Goal: Information Seeking & Learning: Learn about a topic

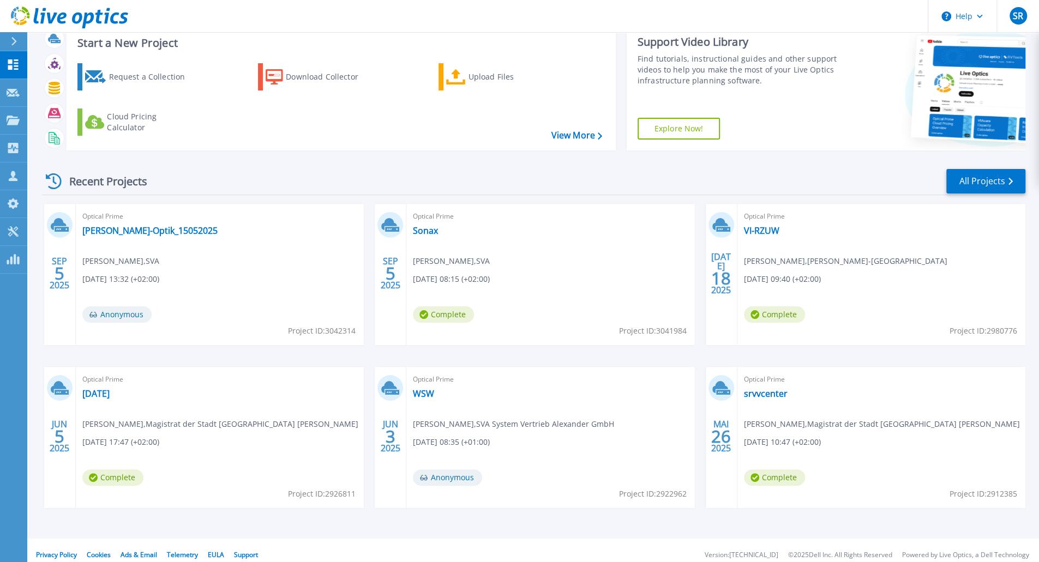
scroll to position [41, 0]
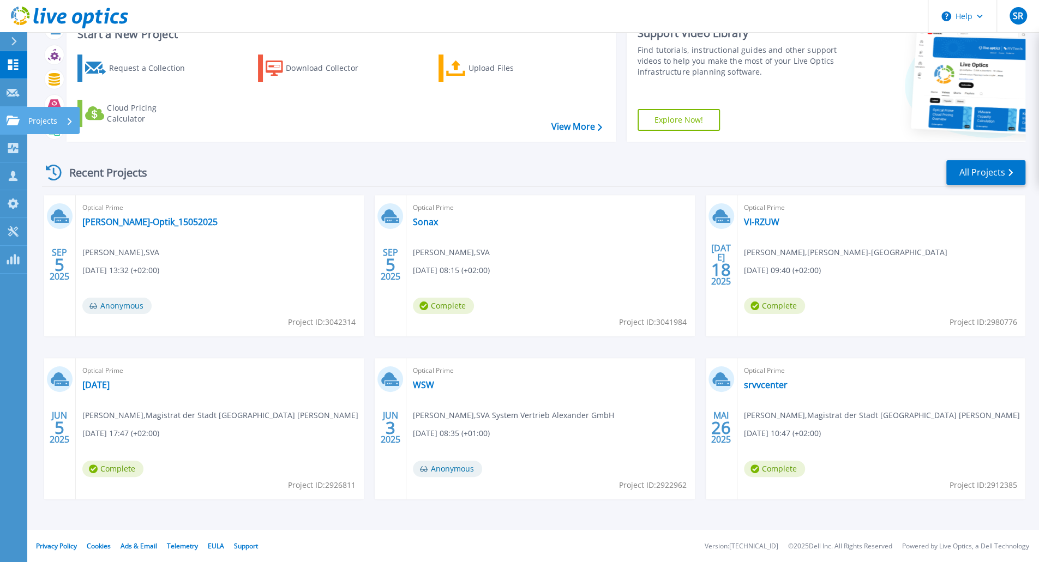
click at [19, 121] on icon at bounding box center [13, 120] width 13 height 9
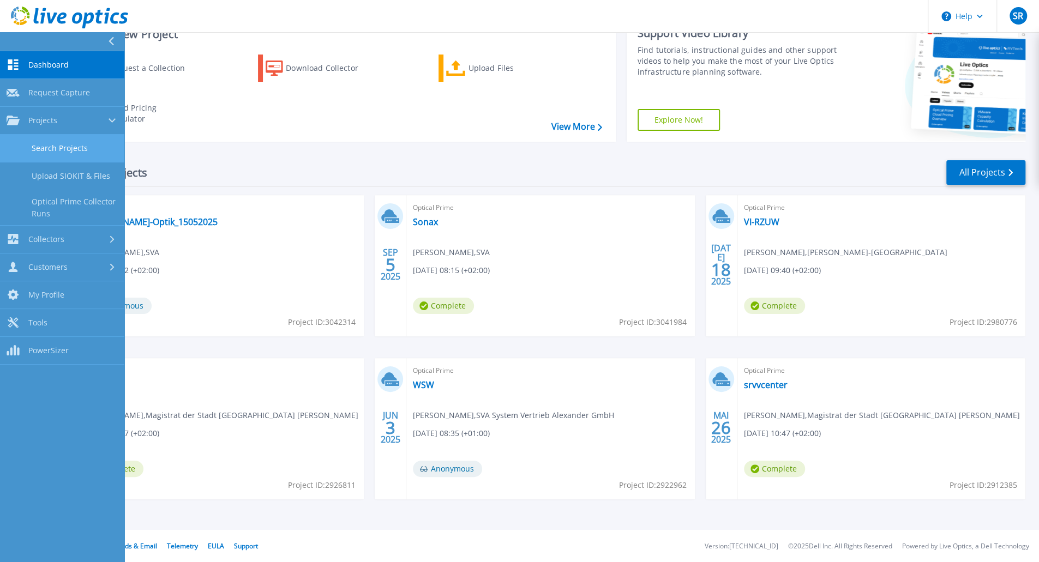
click at [41, 148] on link "Search Projects" at bounding box center [62, 149] width 124 height 28
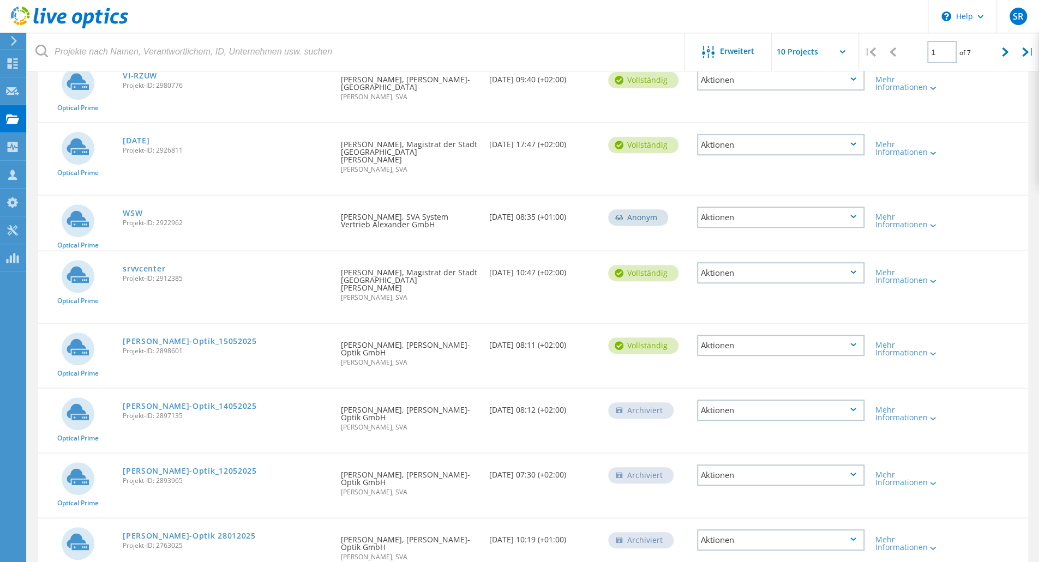
scroll to position [254, 0]
click at [997, 52] on div at bounding box center [1005, 52] width 22 height 39
type input "2"
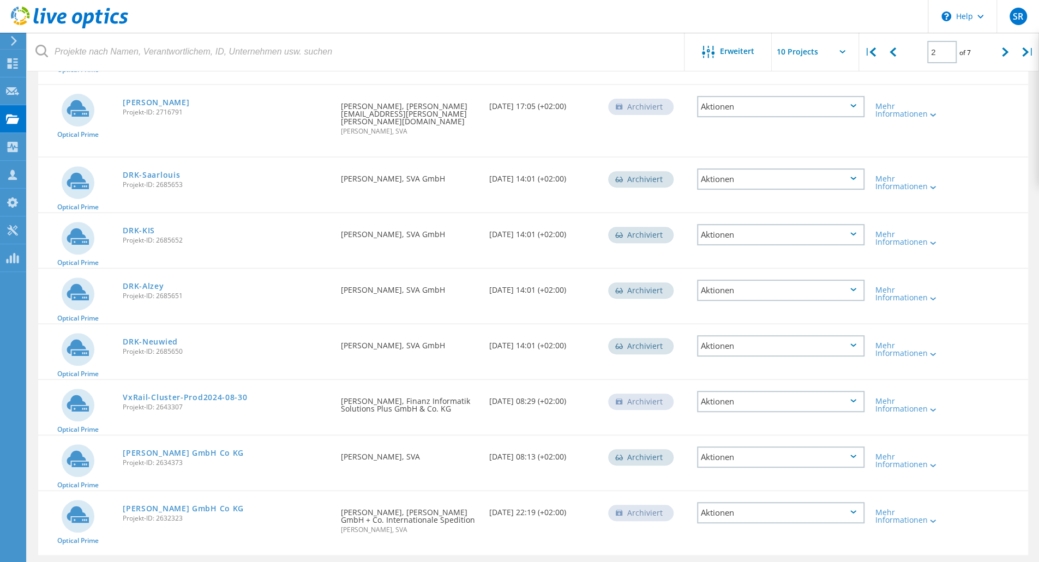
scroll to position [247, 0]
click at [157, 448] on link "[PERSON_NAME] GmbH Co KG" at bounding box center [183, 452] width 121 height 8
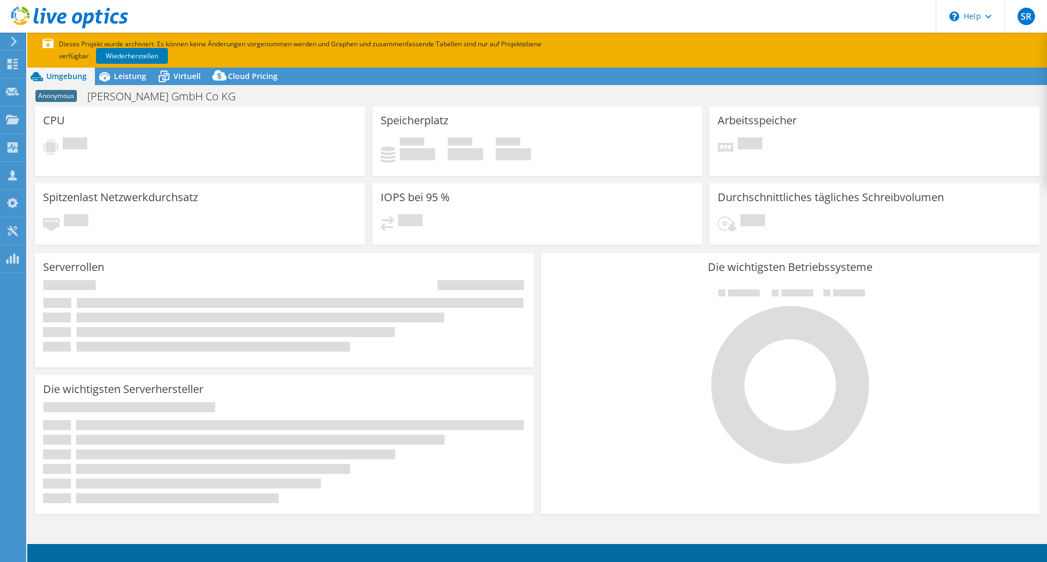
select select "EUFrankfurt"
select select "USD"
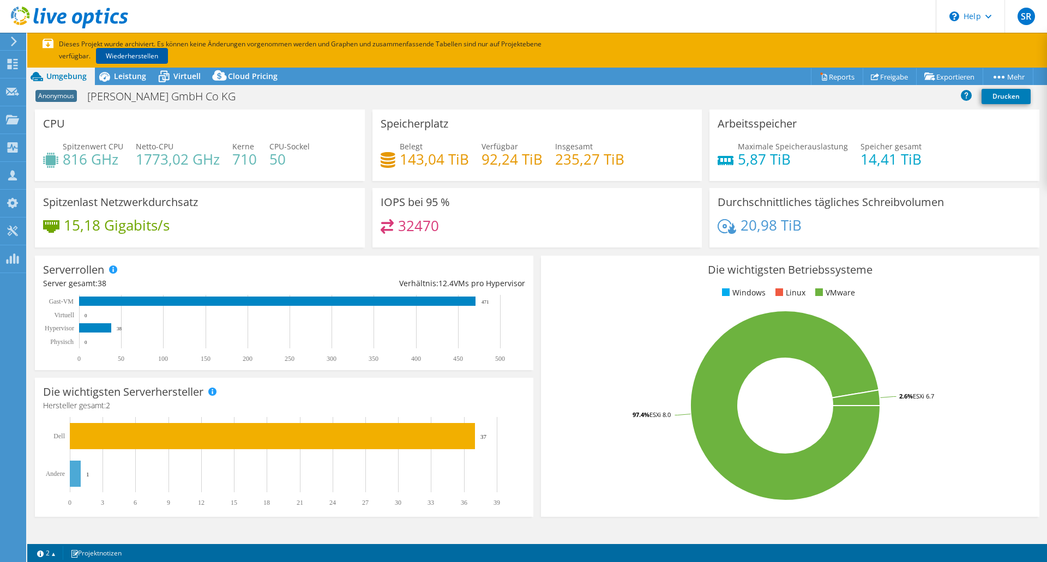
click at [129, 55] on link "Wiederherstellen" at bounding box center [132, 56] width 72 height 16
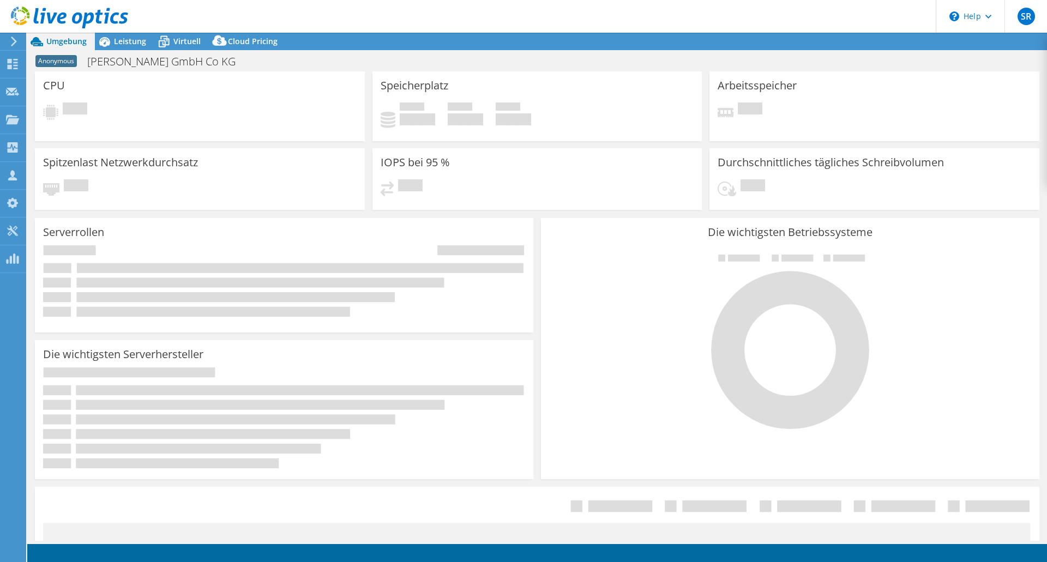
select select "EUFrankfurt"
select select "USD"
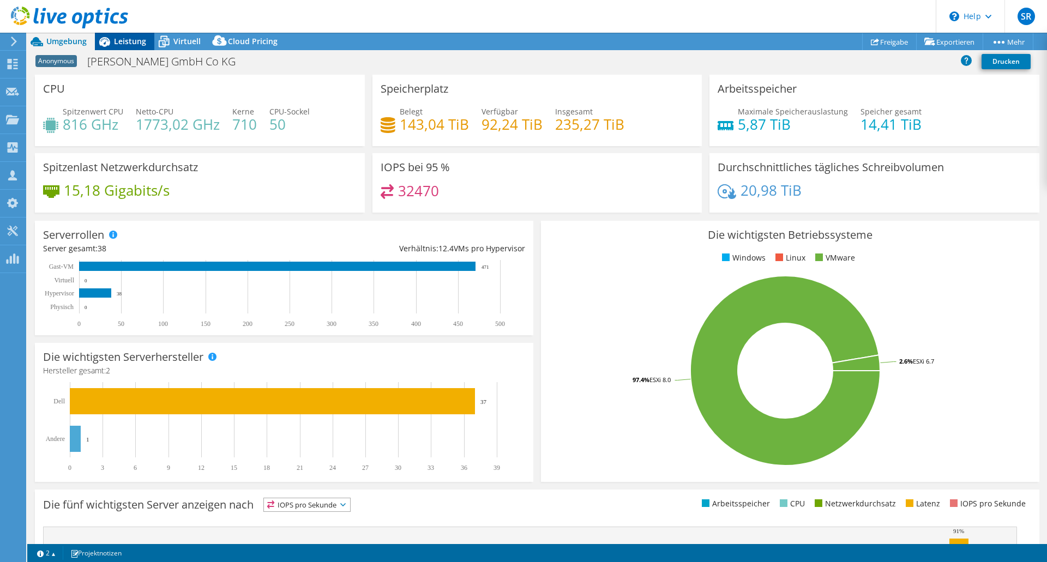
click at [130, 41] on span "Leistung" at bounding box center [130, 41] width 32 height 10
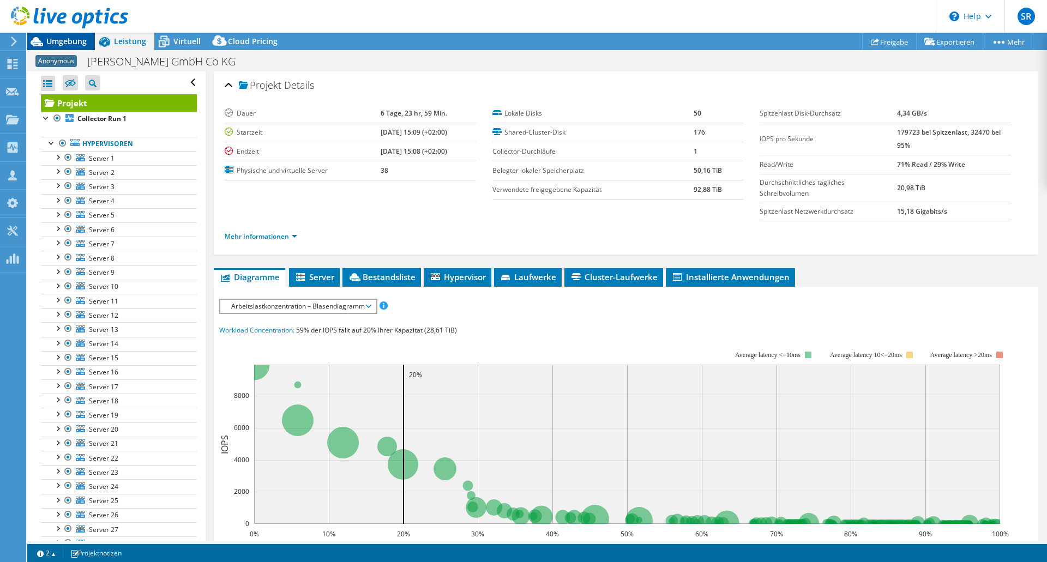
click at [56, 43] on span "Umgebung" at bounding box center [66, 41] width 40 height 10
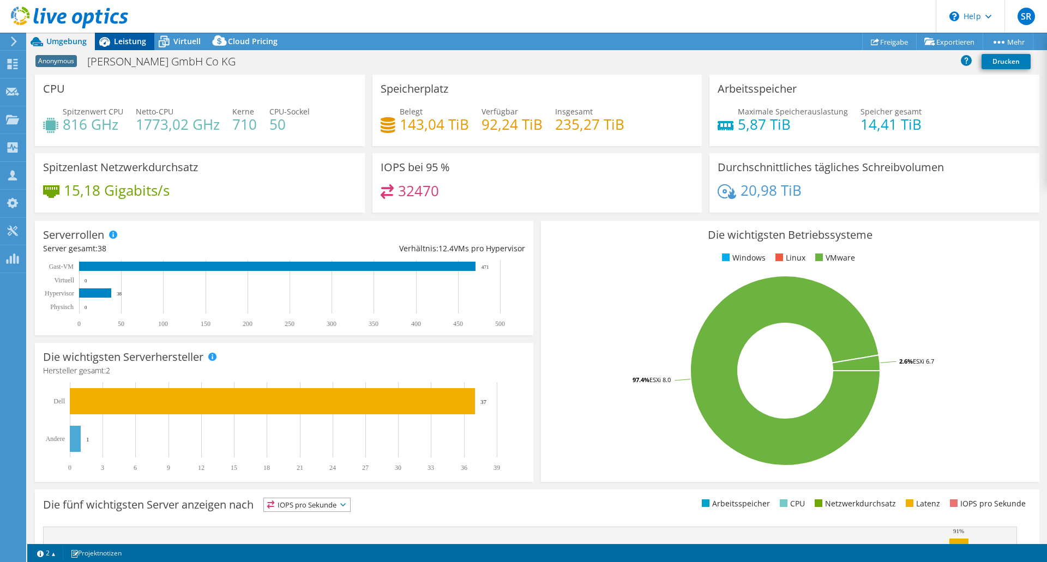
click at [131, 43] on span "Leistung" at bounding box center [130, 41] width 32 height 10
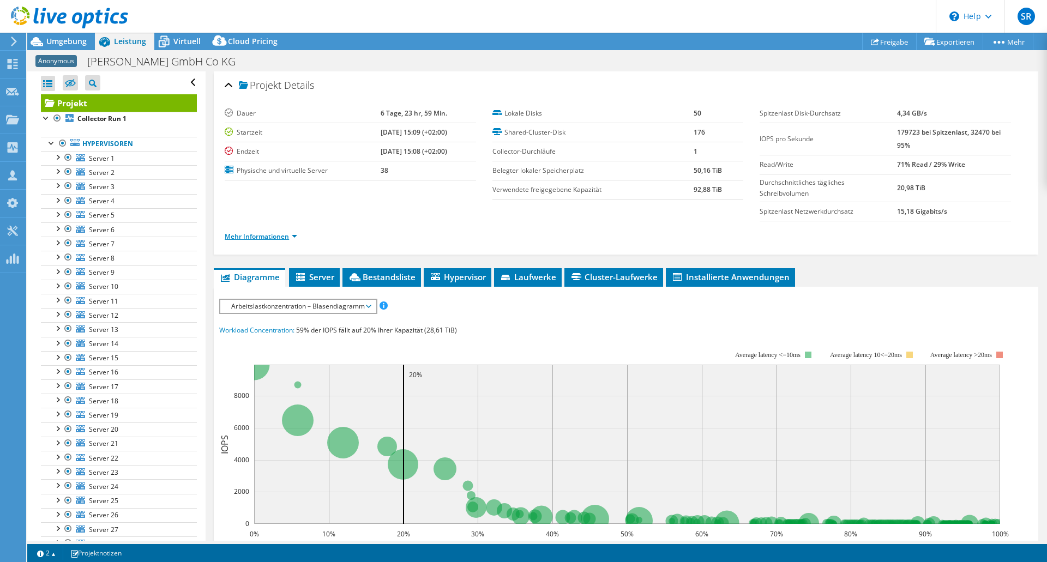
click at [250, 235] on link "Mehr Informationen" at bounding box center [261, 236] width 73 height 9
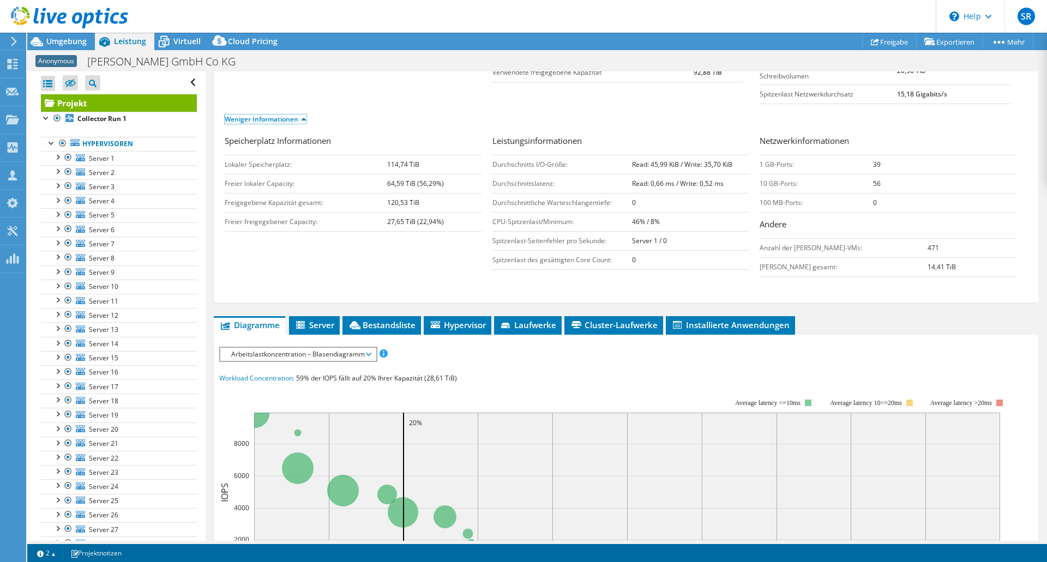
scroll to position [118, 0]
click at [537, 326] on span "Laufwerke" at bounding box center [528, 324] width 57 height 11
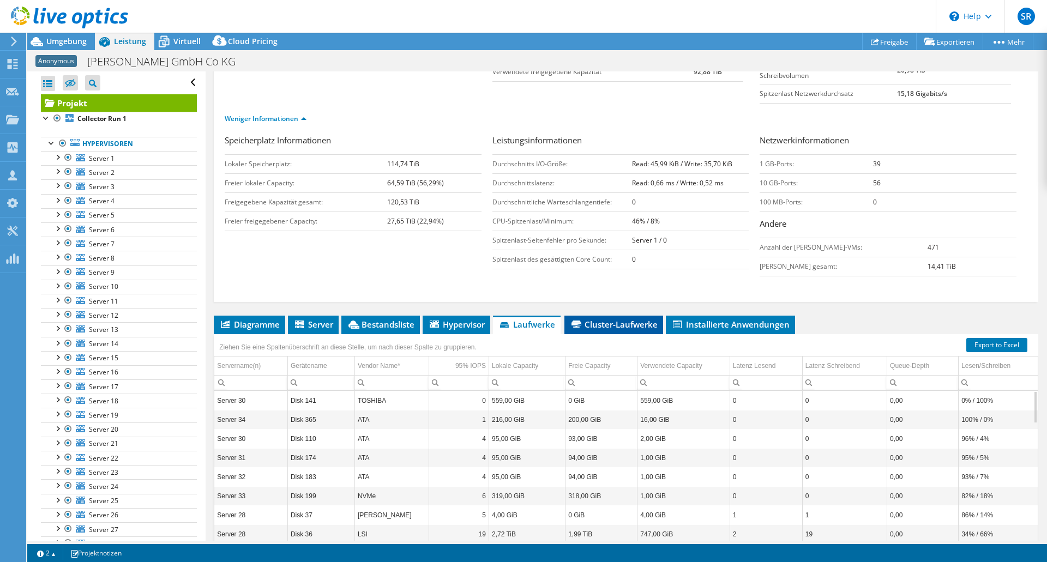
click at [591, 320] on span "Cluster-Laufwerke" at bounding box center [614, 324] width 88 height 11
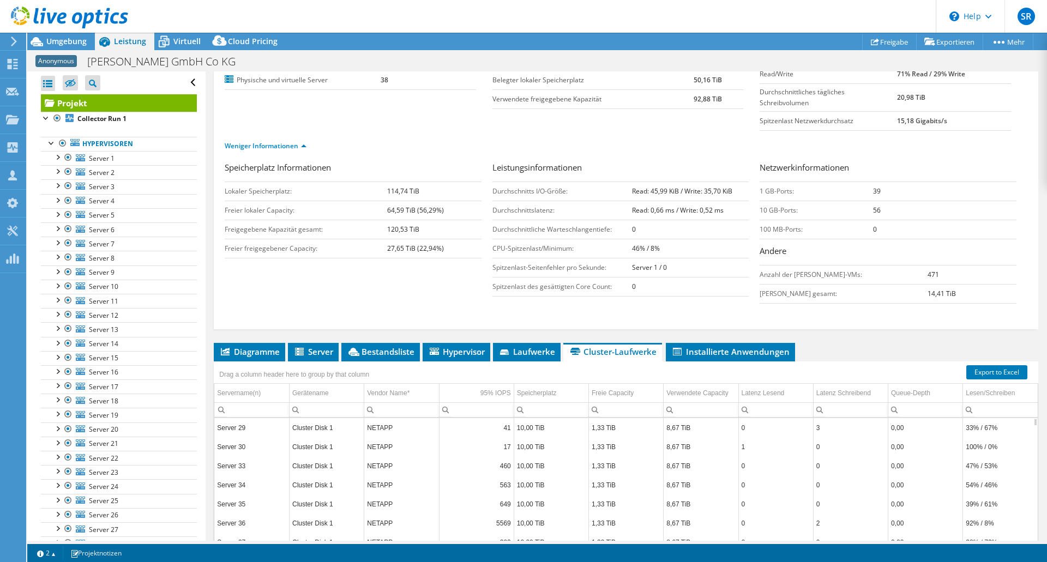
scroll to position [0, 0]
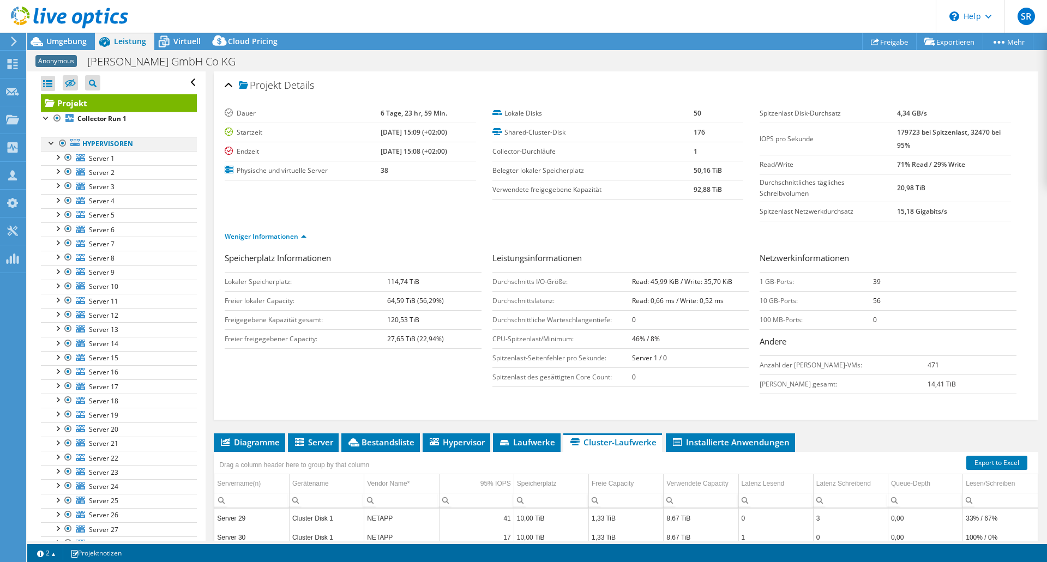
click at [46, 143] on div at bounding box center [51, 142] width 11 height 11
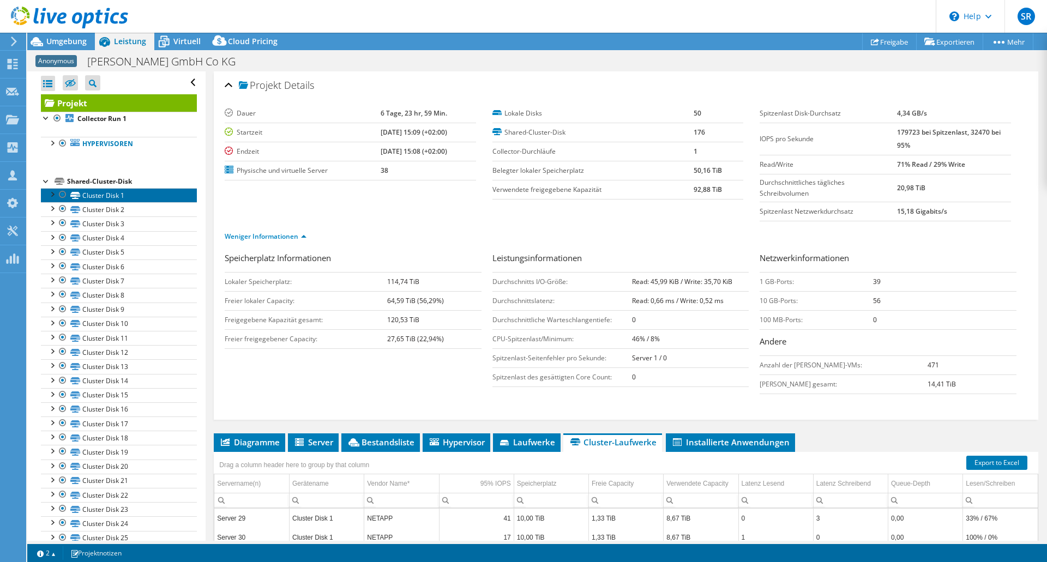
click at [89, 194] on link "Cluster Disk 1" at bounding box center [119, 195] width 156 height 14
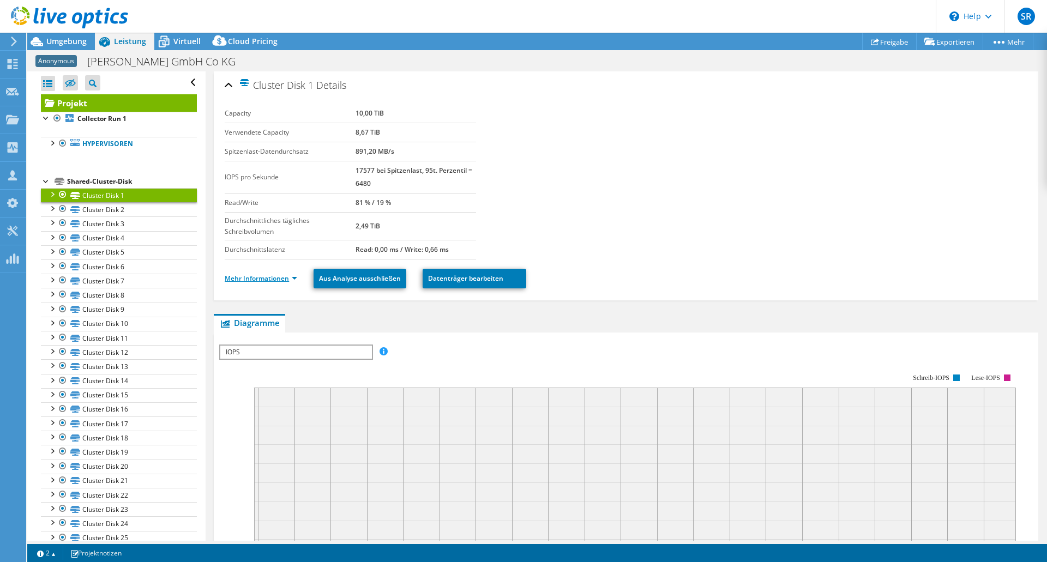
click at [249, 274] on link "Mehr Informationen" at bounding box center [261, 278] width 73 height 9
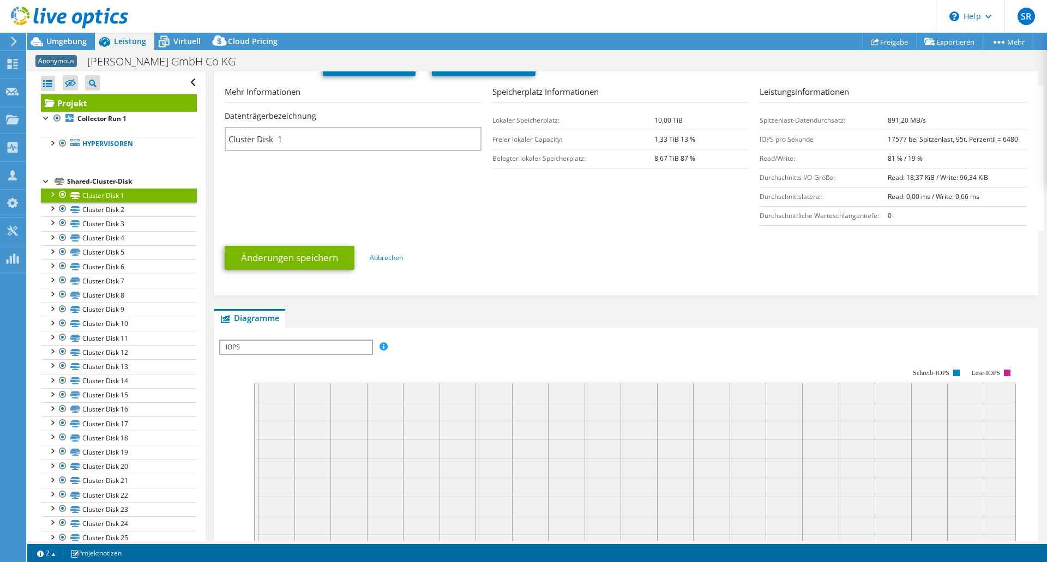
scroll to position [165, 0]
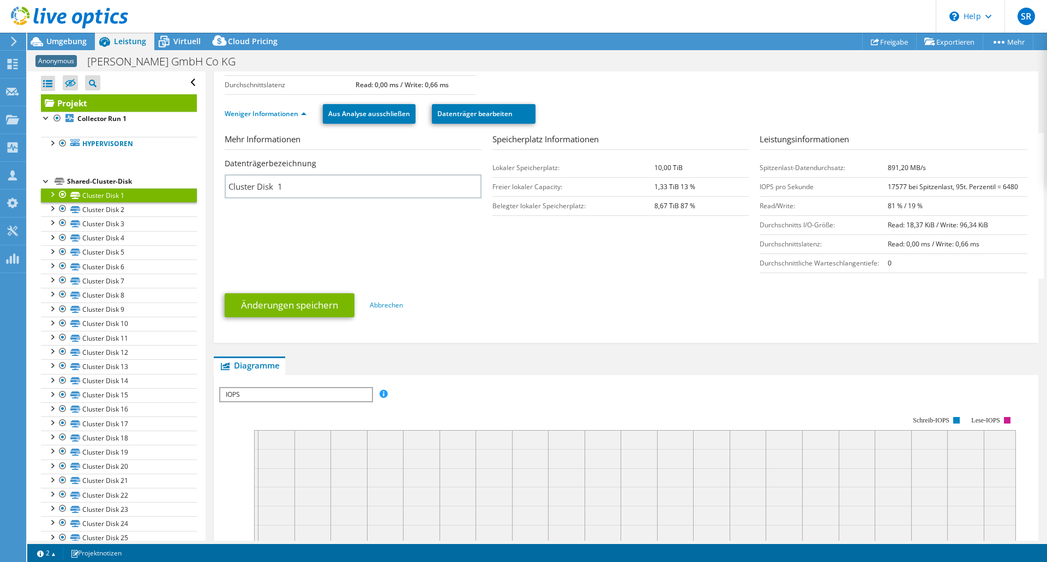
click at [52, 192] on div at bounding box center [51, 193] width 11 height 11
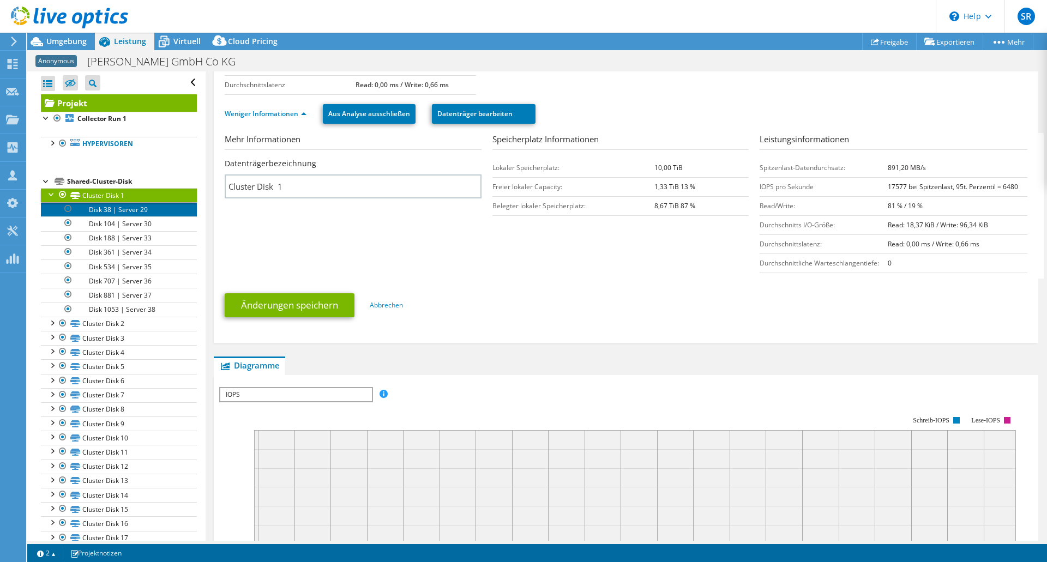
click at [130, 207] on link "Disk 38 | Server 29" at bounding box center [119, 209] width 156 height 14
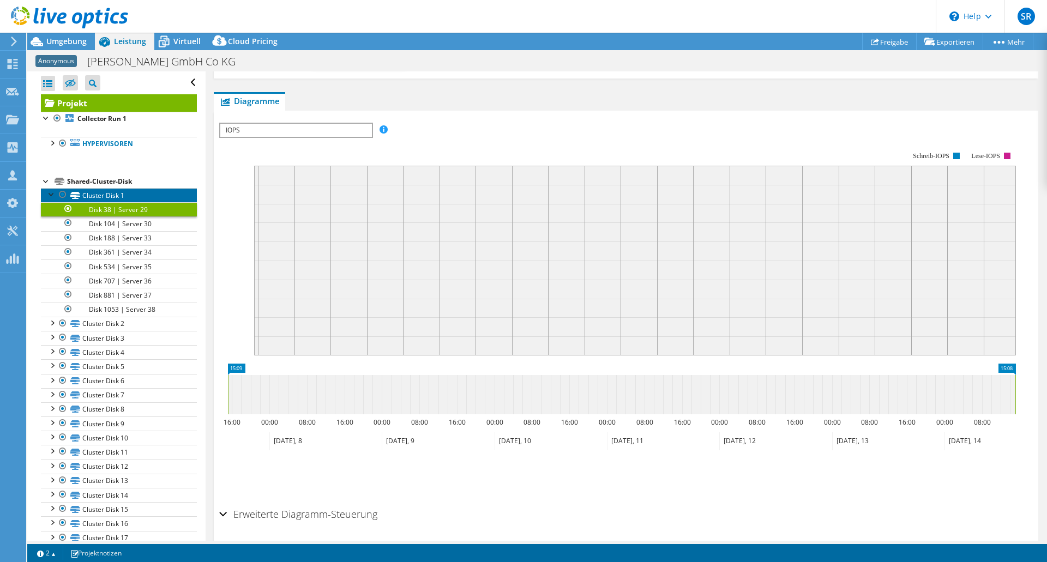
click at [112, 195] on link "Cluster Disk 1" at bounding box center [119, 195] width 156 height 14
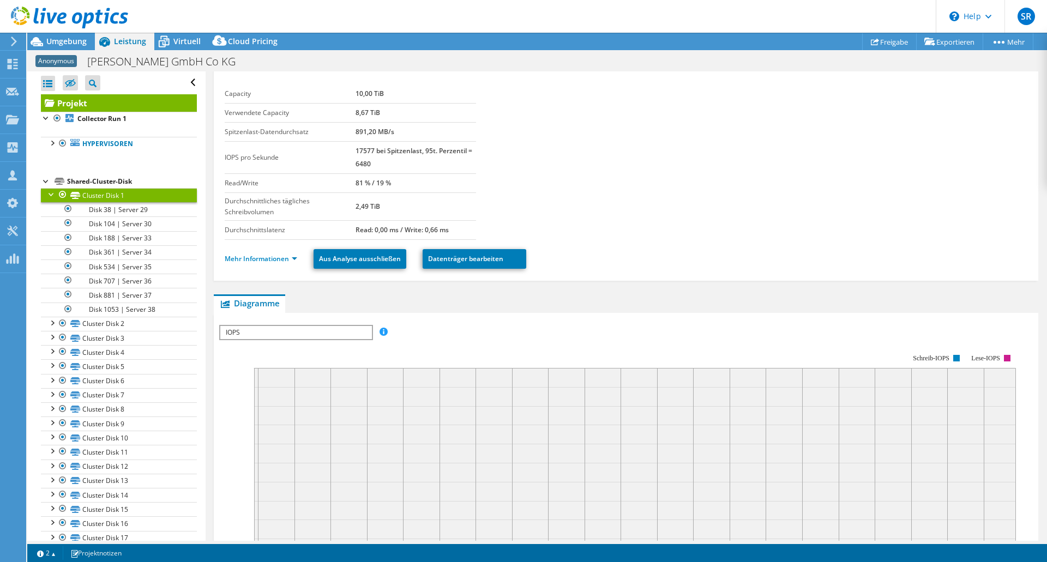
scroll to position [19, 0]
click at [52, 146] on div at bounding box center [51, 142] width 11 height 11
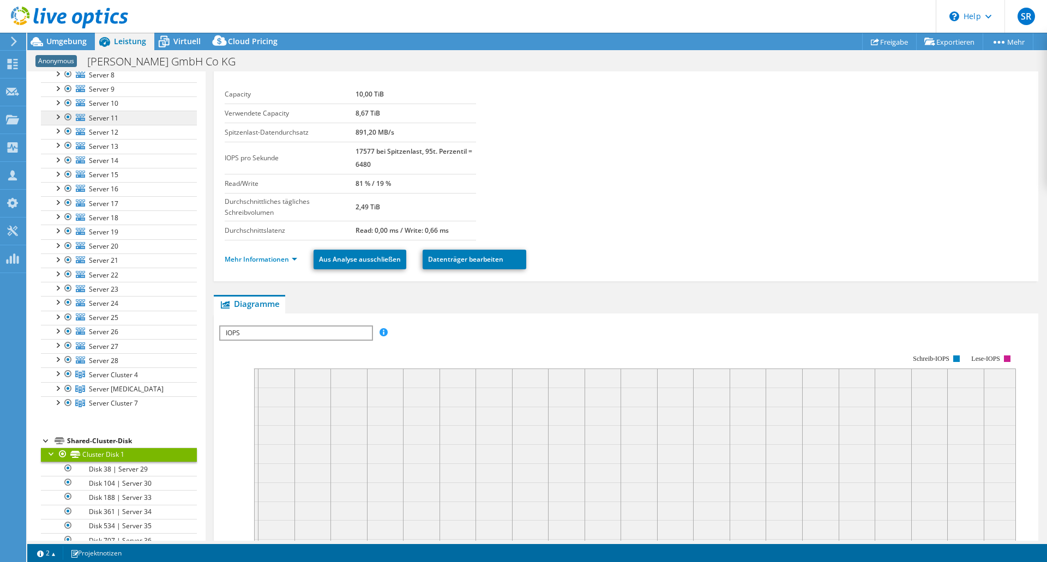
scroll to position [187, 0]
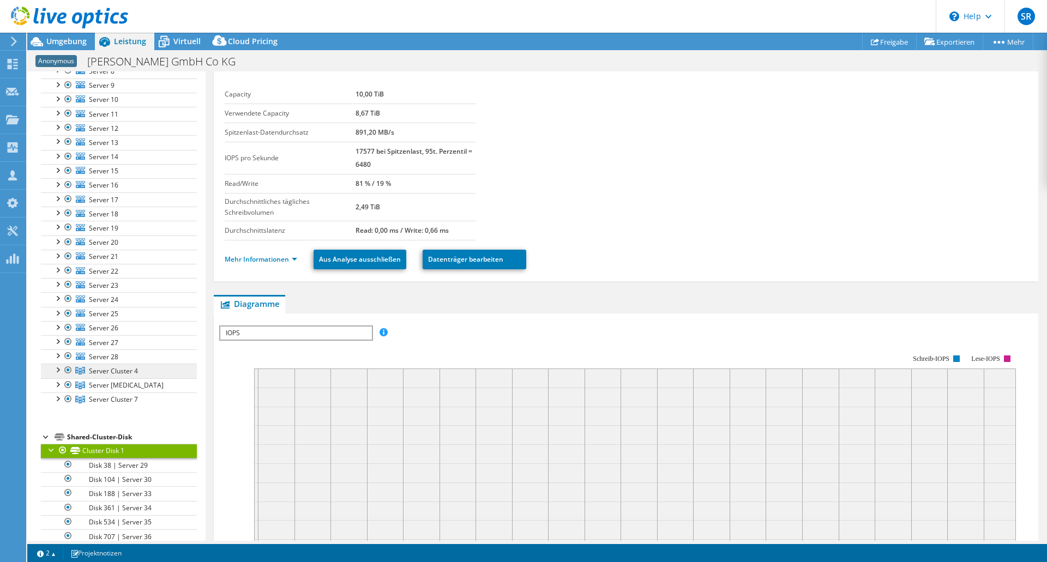
click at [119, 368] on span "Server Cluster 4" at bounding box center [113, 371] width 49 height 9
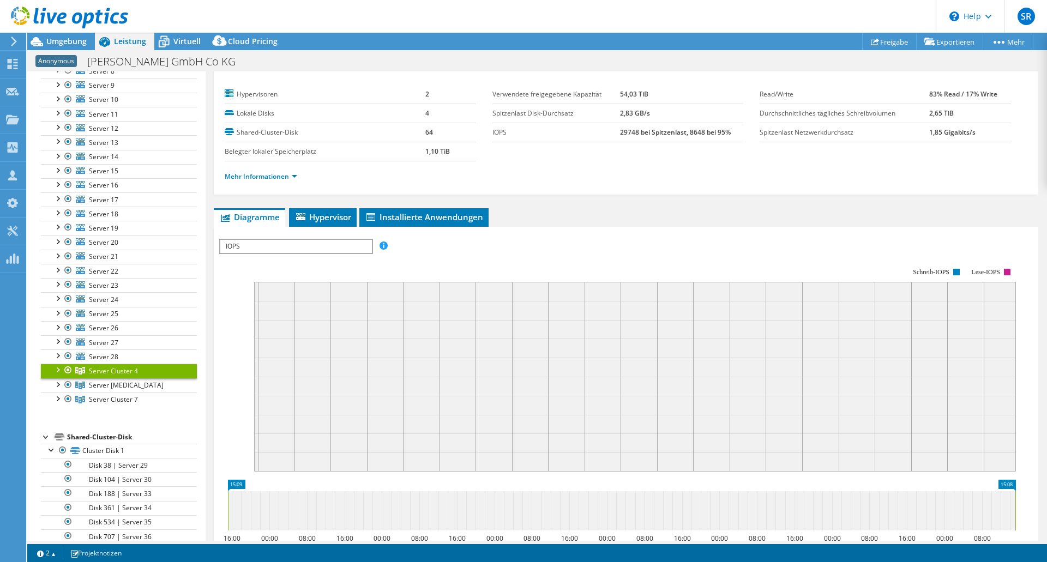
scroll to position [0, 0]
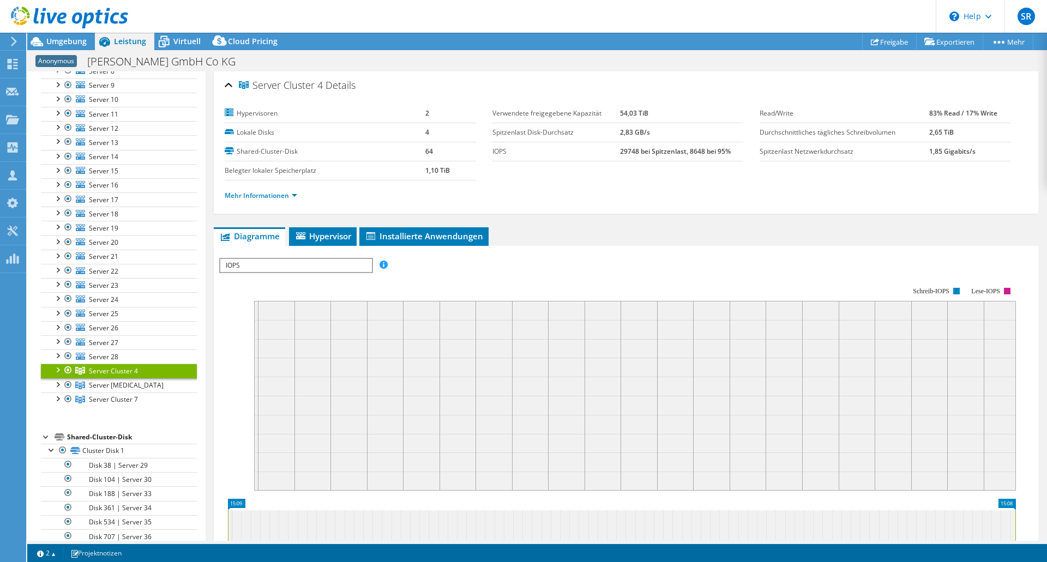
click at [296, 266] on span "IOPS" at bounding box center [295, 265] width 151 height 13
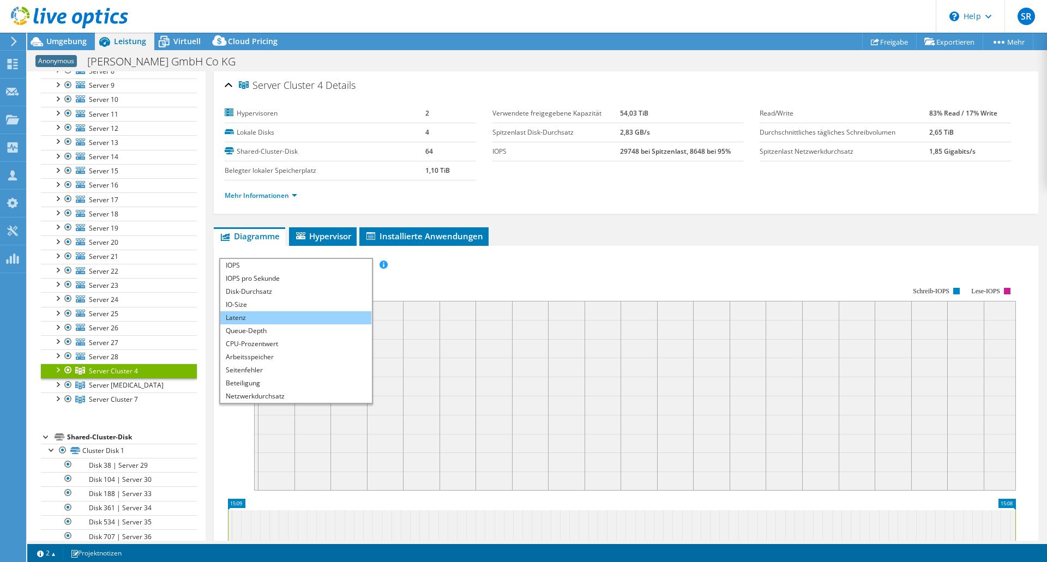
click at [272, 314] on li "Latenz" at bounding box center [295, 317] width 151 height 13
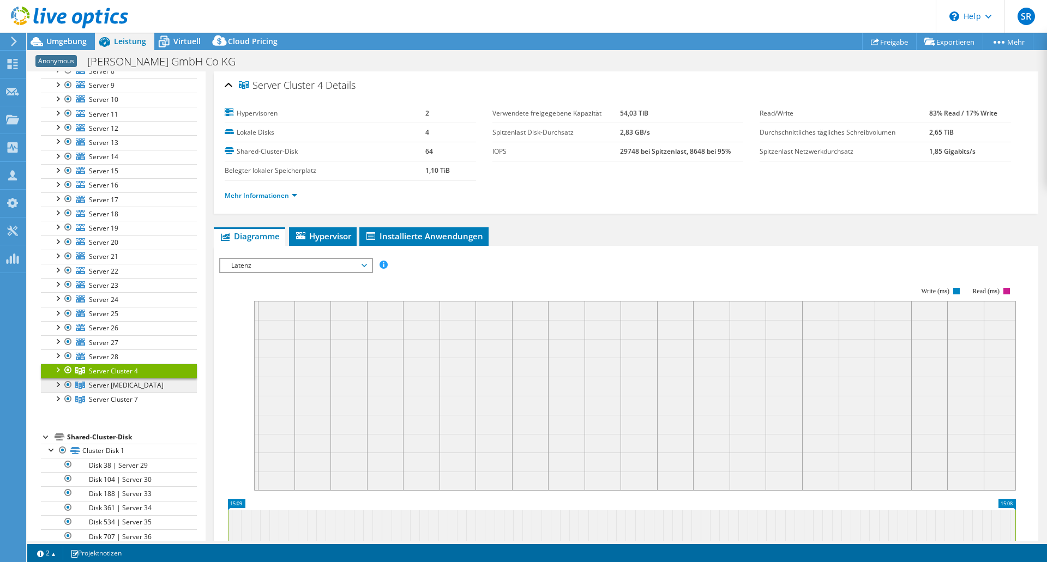
click at [112, 381] on span "Server [MEDICAL_DATA]" at bounding box center [126, 385] width 75 height 9
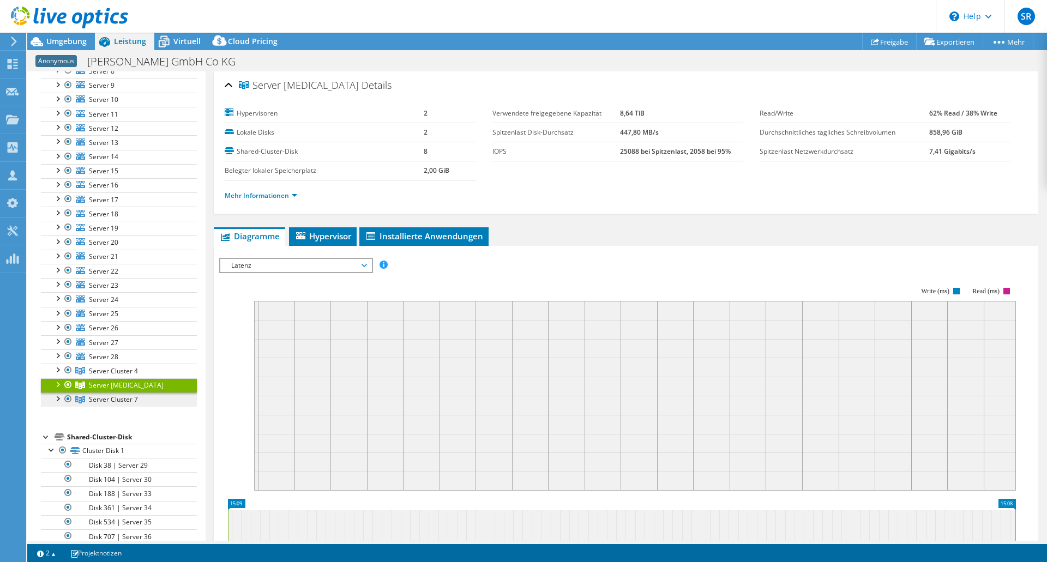
click at [112, 399] on link "Server Cluster 7" at bounding box center [119, 400] width 156 height 14
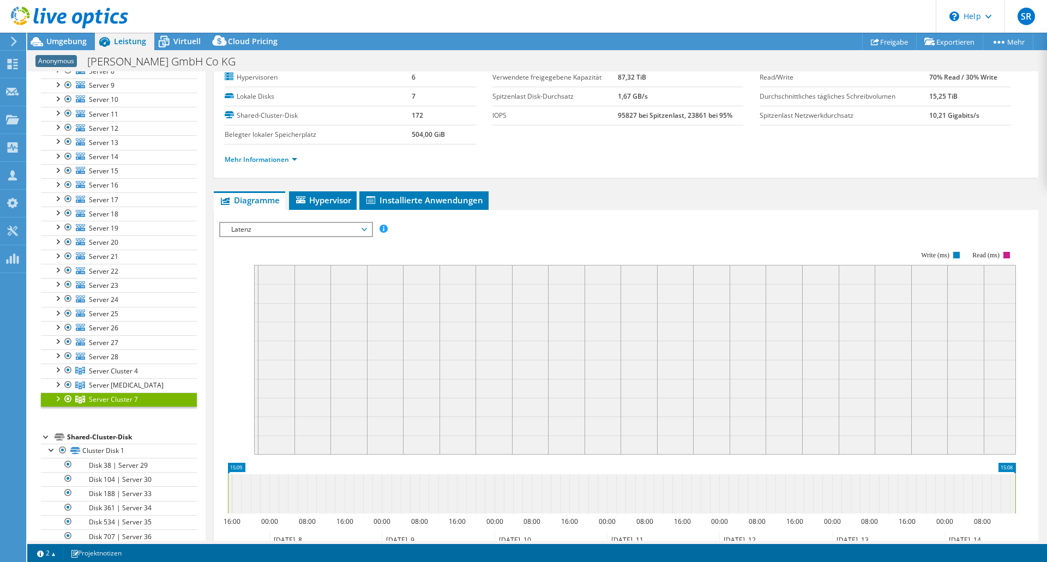
scroll to position [35, 0]
click at [262, 161] on link "Mehr Informationen" at bounding box center [261, 160] width 73 height 9
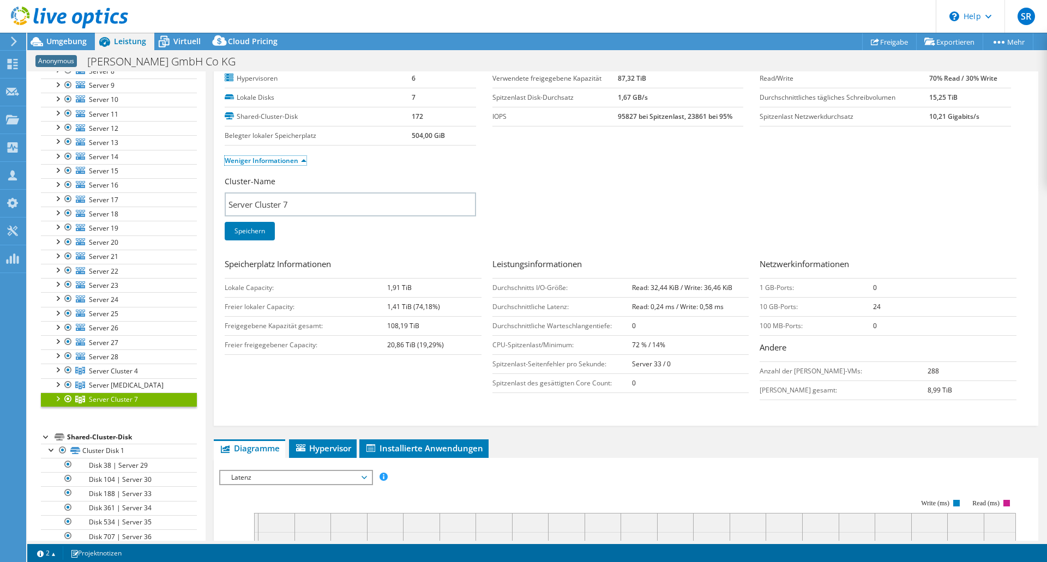
scroll to position [0, 0]
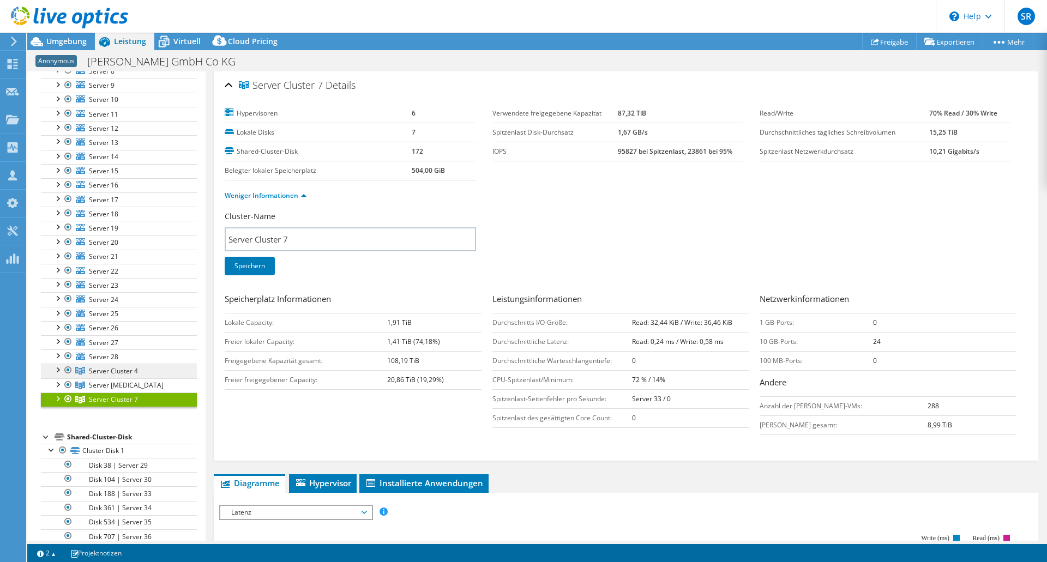
click at [103, 367] on span "Server Cluster 4" at bounding box center [113, 371] width 49 height 9
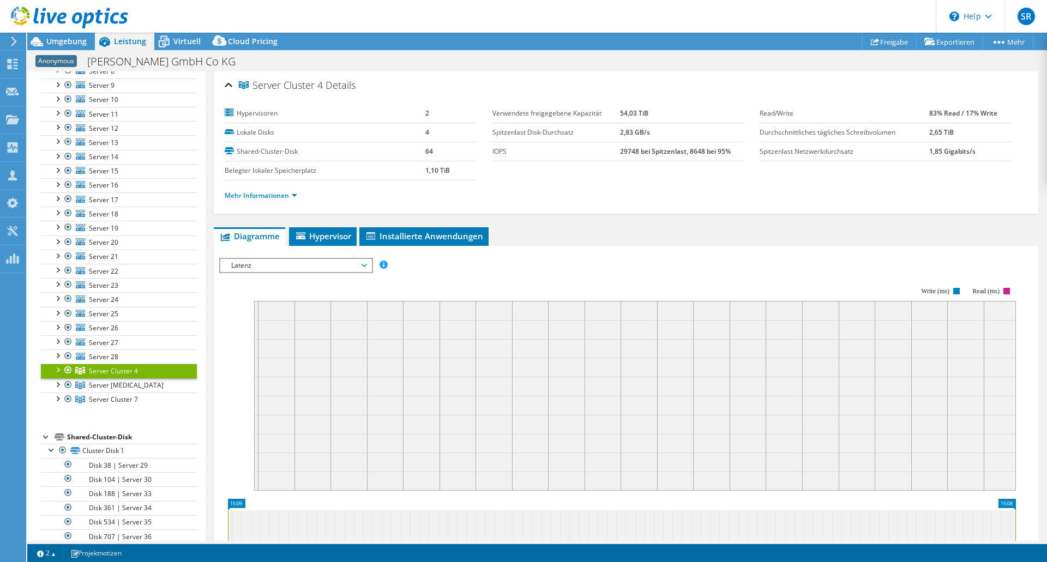
click at [246, 267] on span "Latenz" at bounding box center [296, 265] width 140 height 13
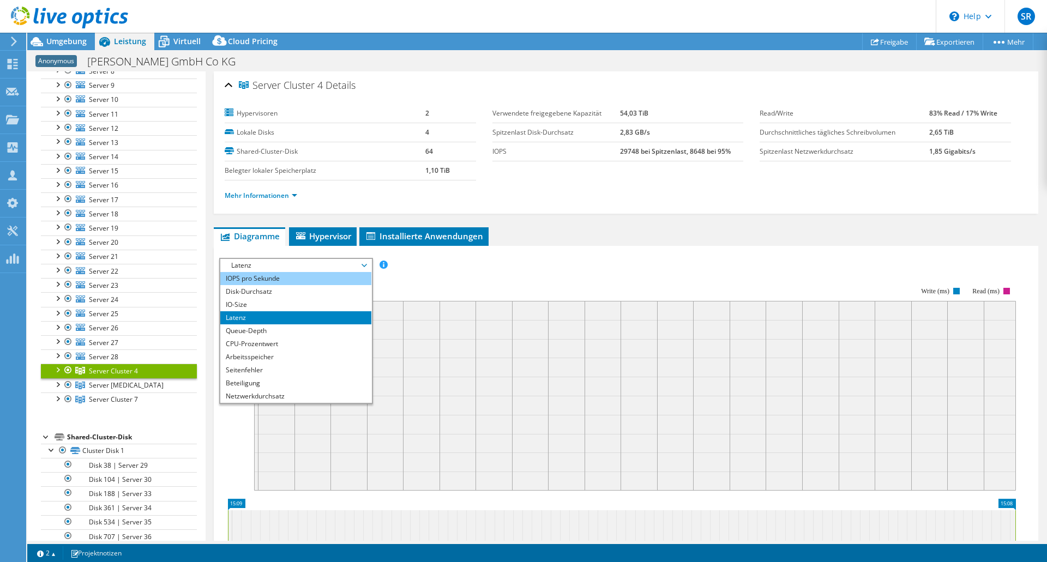
click at [256, 278] on li "IOPS pro Sekunde" at bounding box center [295, 278] width 151 height 13
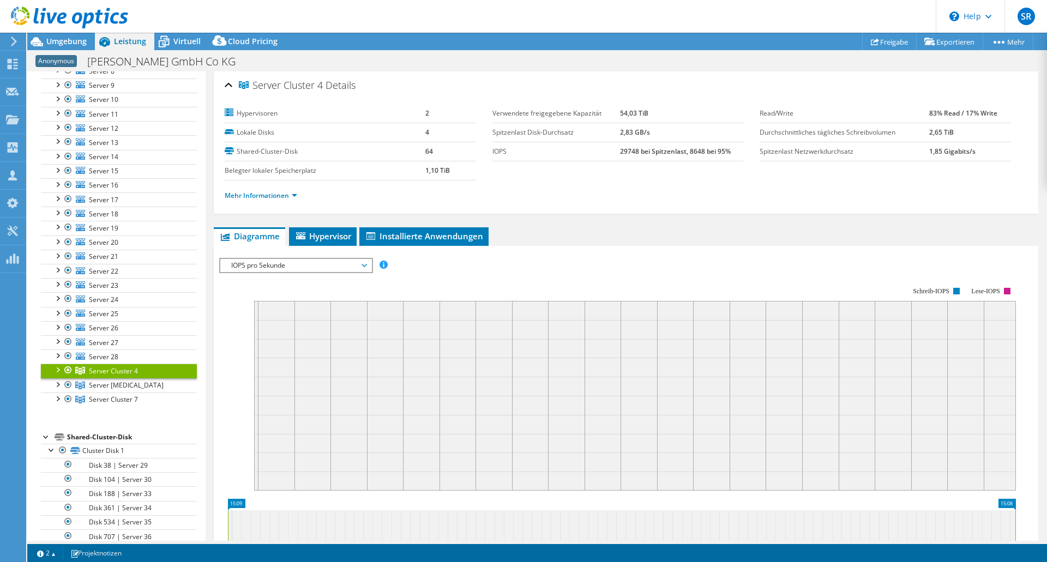
click at [911, 201] on div "Mehr Informationen" at bounding box center [626, 196] width 803 height 31
click at [73, 38] on span "Umgebung" at bounding box center [66, 41] width 40 height 10
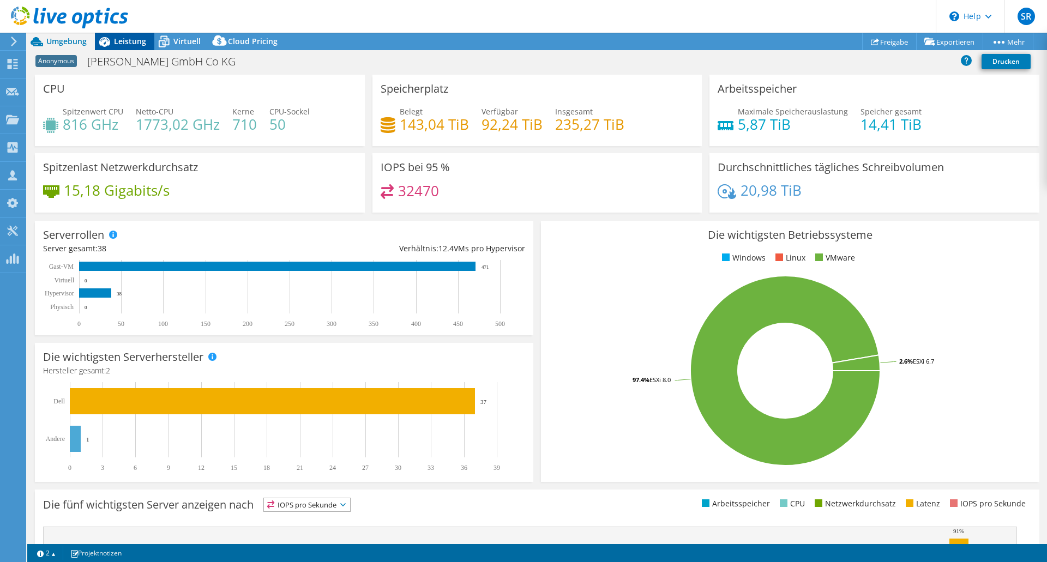
click at [133, 40] on span "Leistung" at bounding box center [130, 41] width 32 height 10
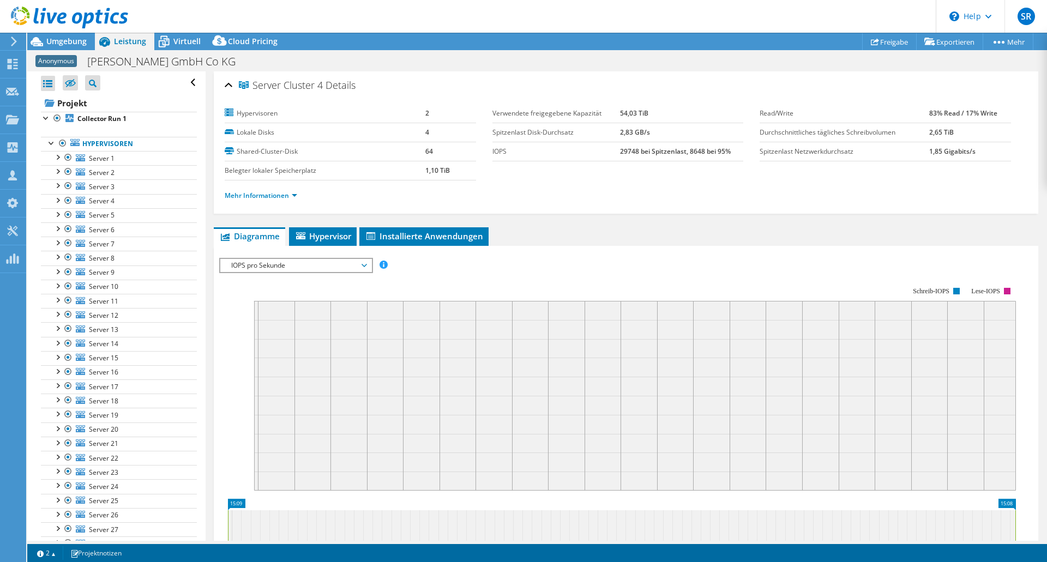
click at [55, 87] on div "Alle öffnen Alle schließen Ausgeschlossene Knoten verbergen Projektbaumfilter" at bounding box center [119, 82] width 156 height 23
